Goal: Information Seeking & Learning: Learn about a topic

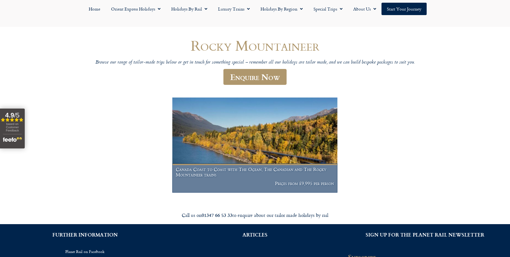
scroll to position [27, 0]
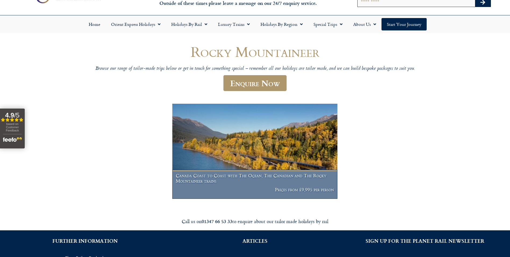
click at [283, 124] on img at bounding box center [254, 151] width 165 height 95
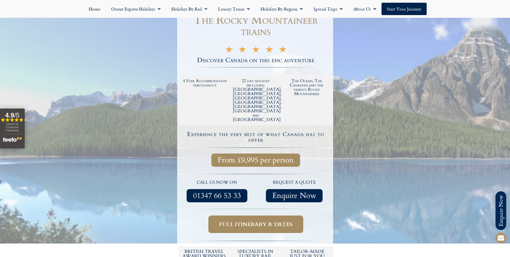
scroll to position [108, 0]
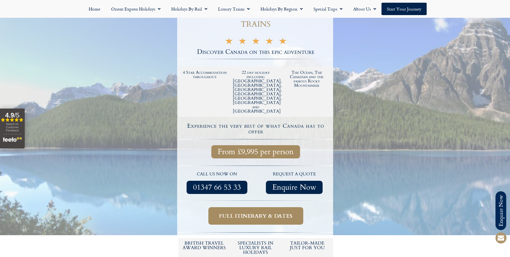
click at [260, 212] on span "Full itinerary & dates" at bounding box center [255, 215] width 73 height 7
click at [265, 212] on span "Full itinerary & dates" at bounding box center [255, 215] width 73 height 7
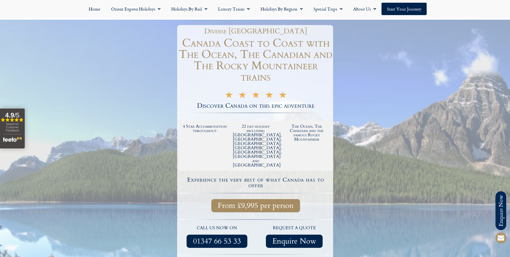
scroll to position [81, 0]
